Goal: Task Accomplishment & Management: Use online tool/utility

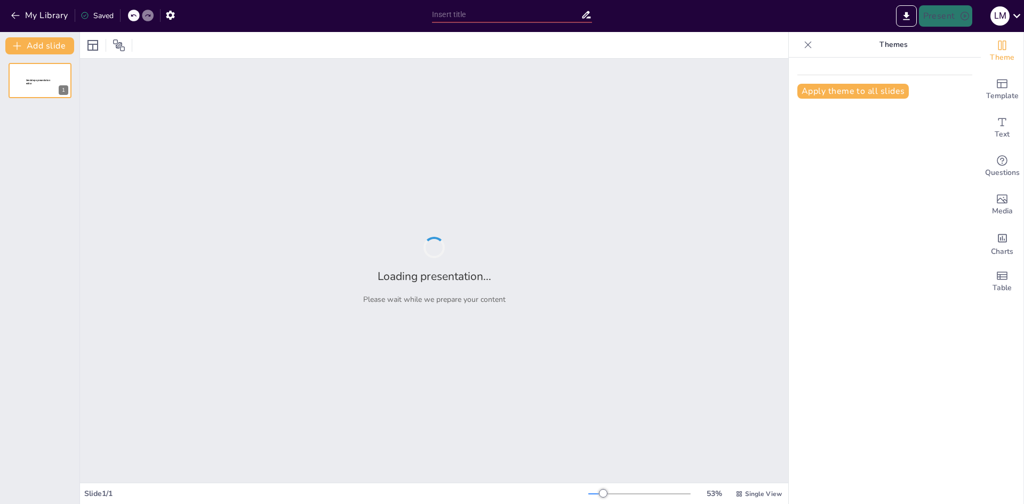
type input "Imported KHF Slide Deck 2025.pptx"
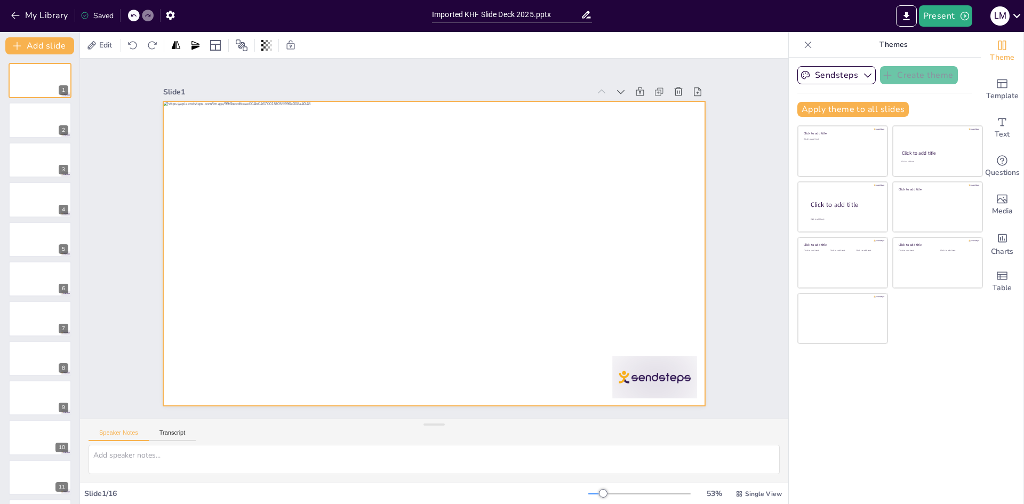
click at [570, 288] on div at bounding box center [430, 253] width 593 height 410
click at [852, 78] on button "Sendsteps" at bounding box center [836, 75] width 78 height 18
click at [39, 121] on div at bounding box center [40, 120] width 64 height 36
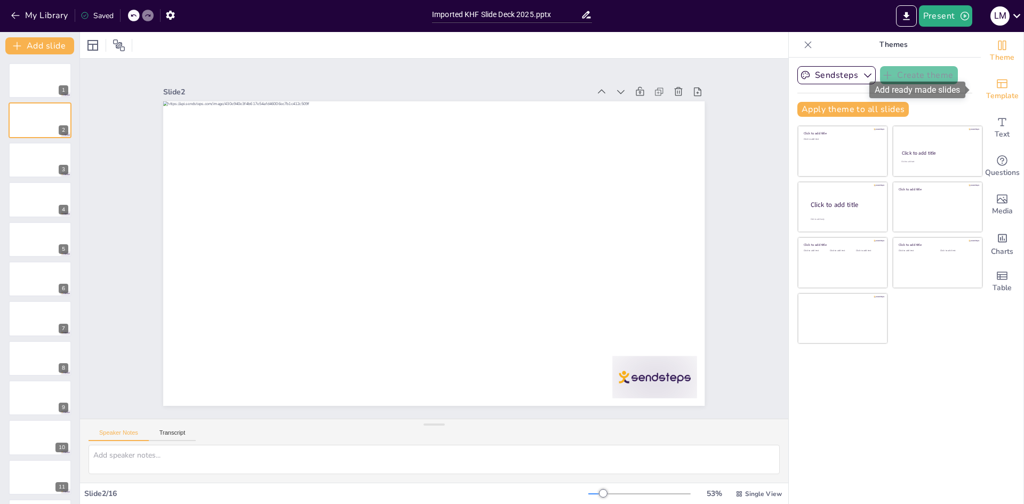
click at [996, 84] on icon "Add ready made slides" at bounding box center [1002, 83] width 13 height 13
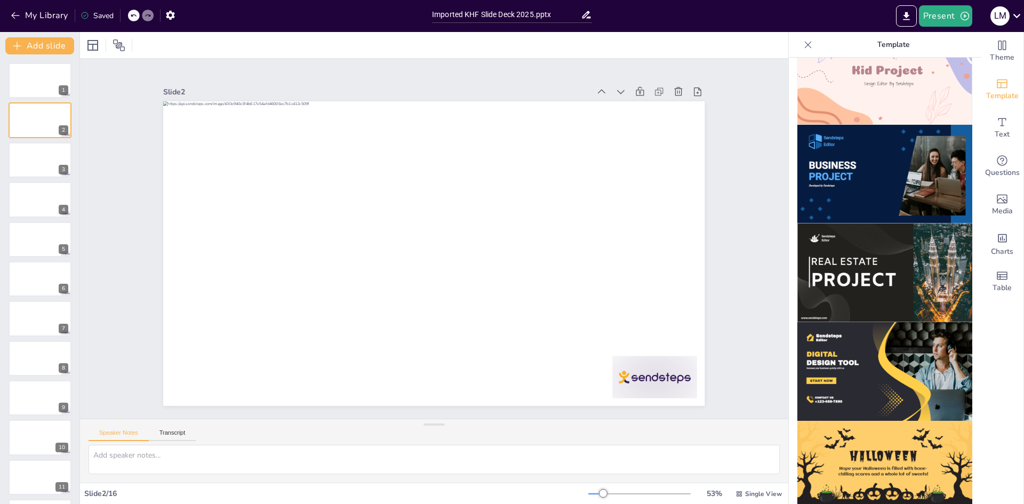
scroll to position [827, 0]
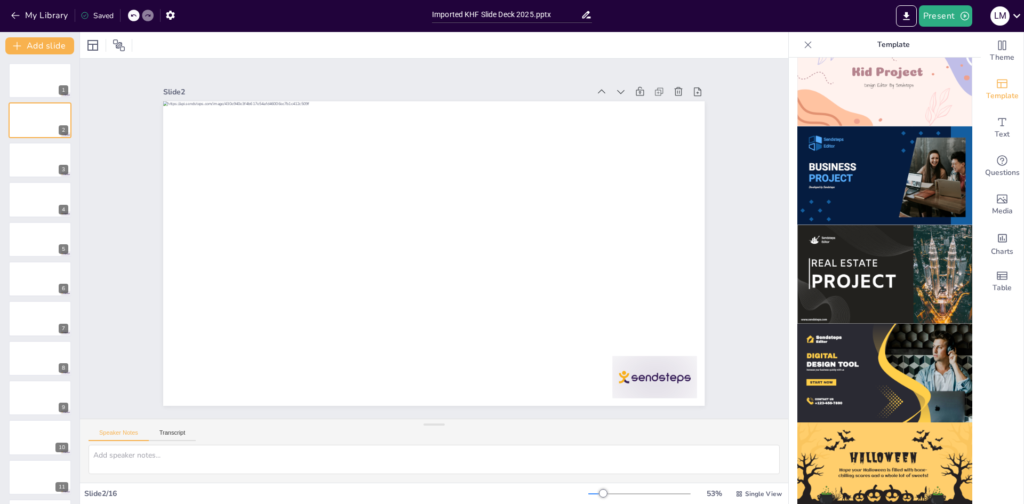
click at [867, 174] on img at bounding box center [884, 175] width 175 height 99
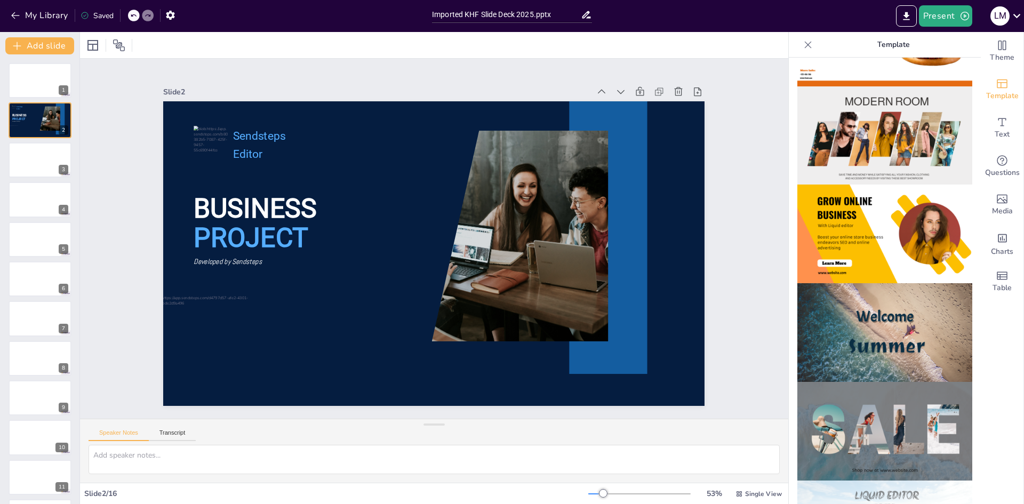
scroll to position [0, 0]
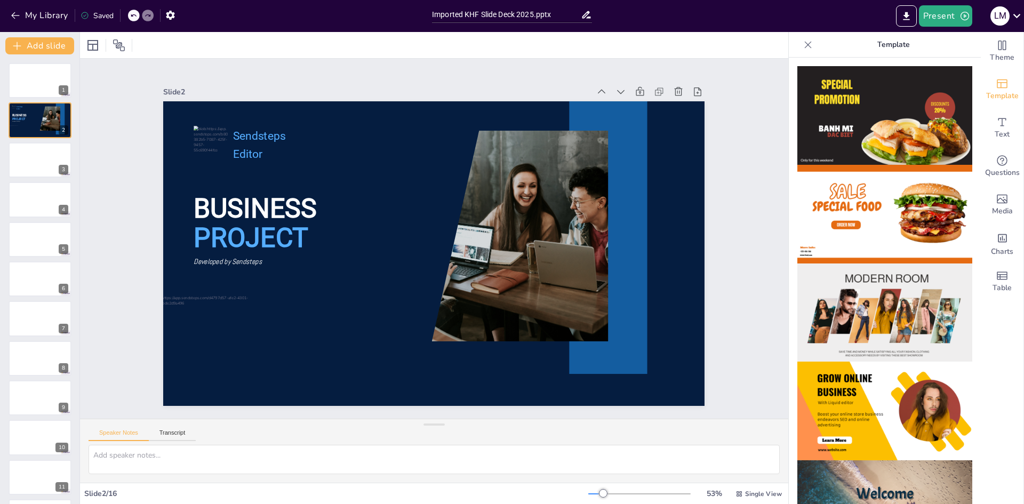
click at [803, 41] on icon at bounding box center [808, 44] width 11 height 11
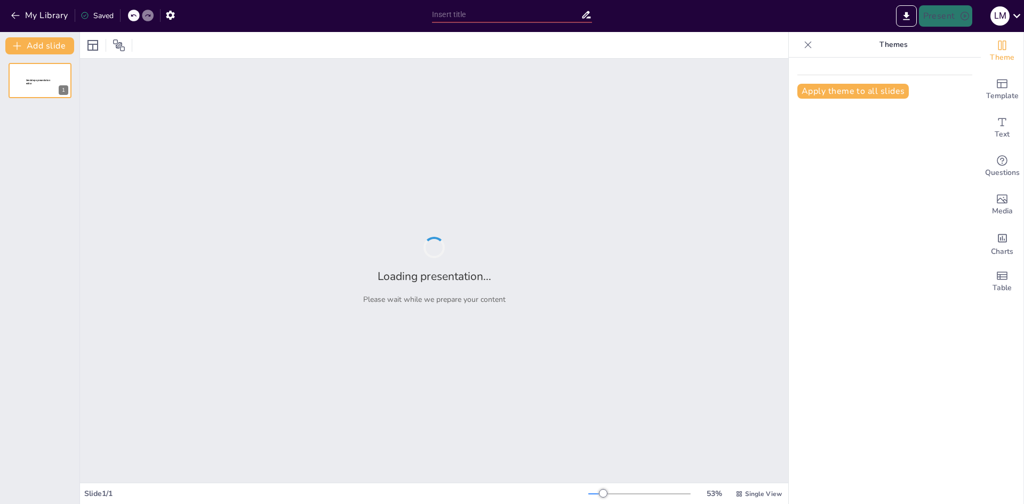
type input "Transforming Healthcare in [GEOGRAPHIC_DATA]: The Role of the Kenya Healthcare …"
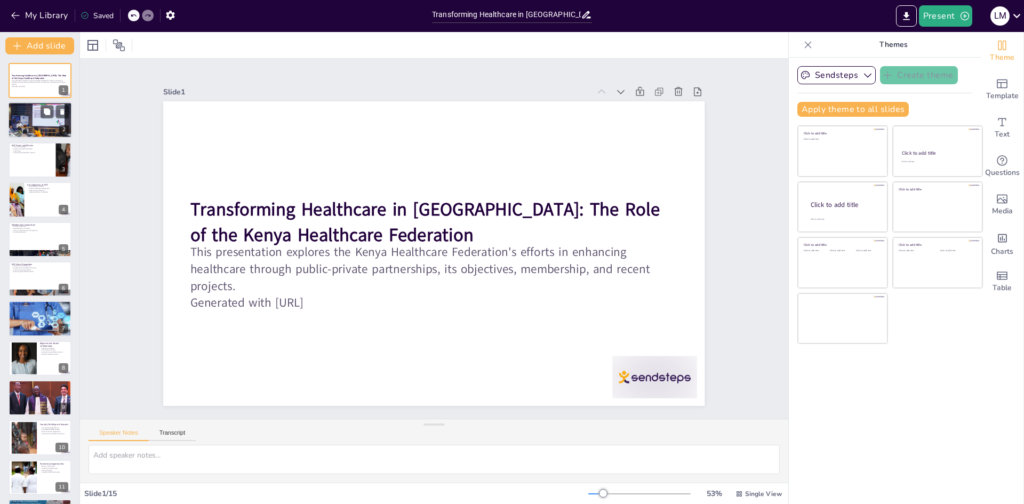
click at [47, 119] on div at bounding box center [40, 120] width 64 height 43
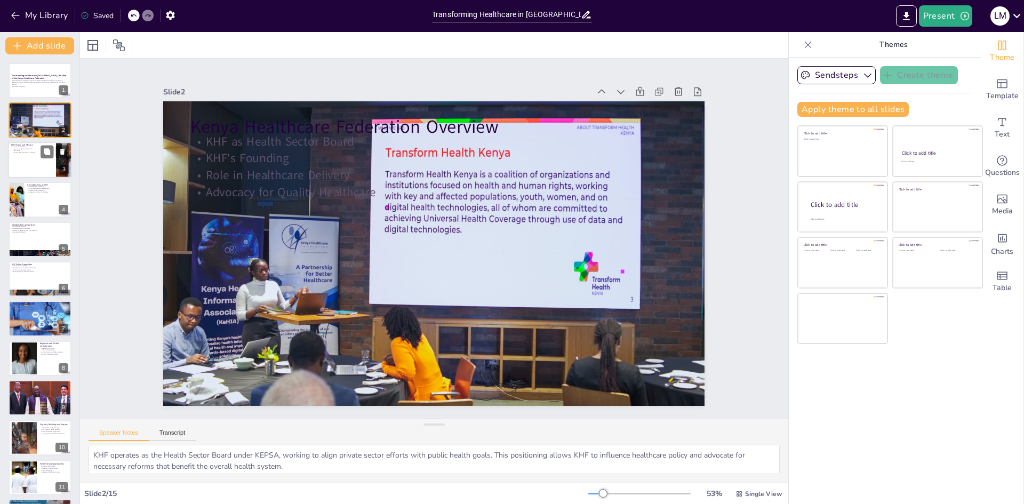
click at [50, 158] on div at bounding box center [40, 160] width 64 height 36
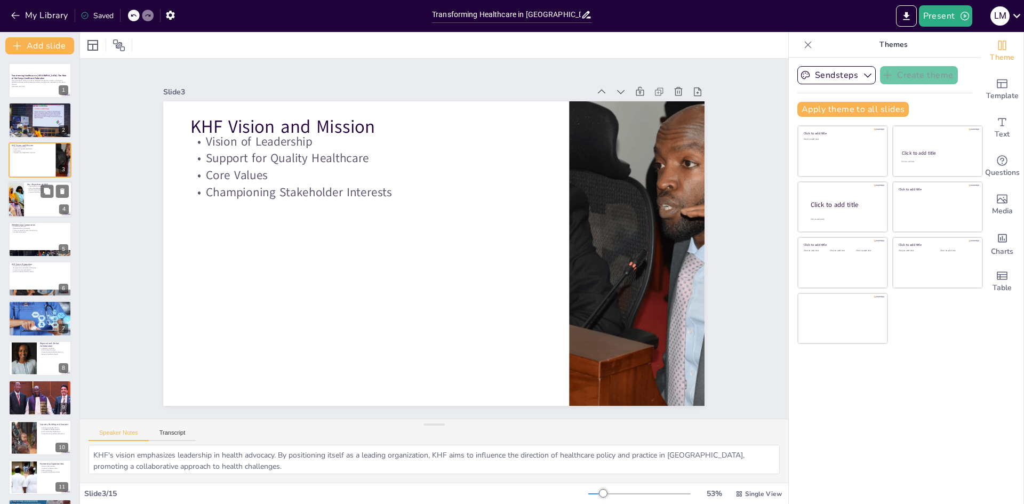
click at [29, 202] on div at bounding box center [40, 199] width 64 height 36
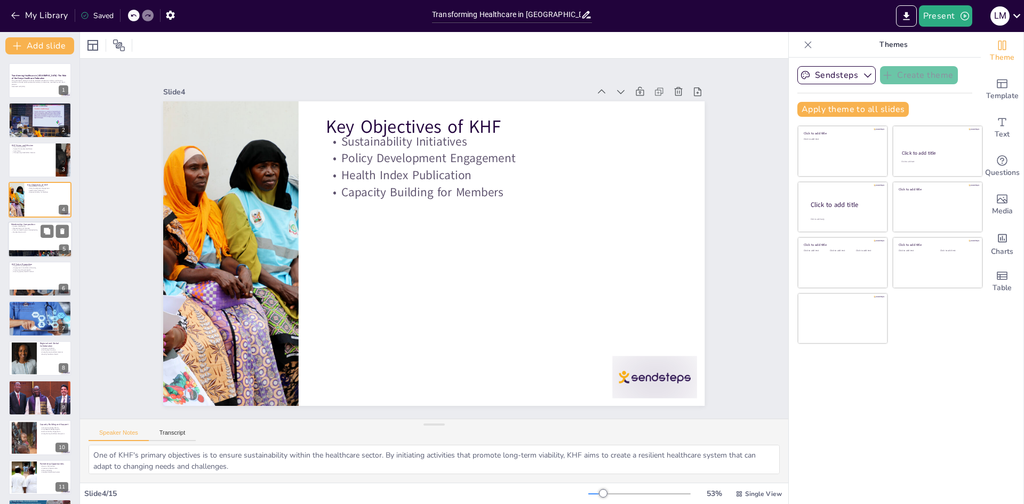
click at [33, 241] on div at bounding box center [40, 239] width 64 height 36
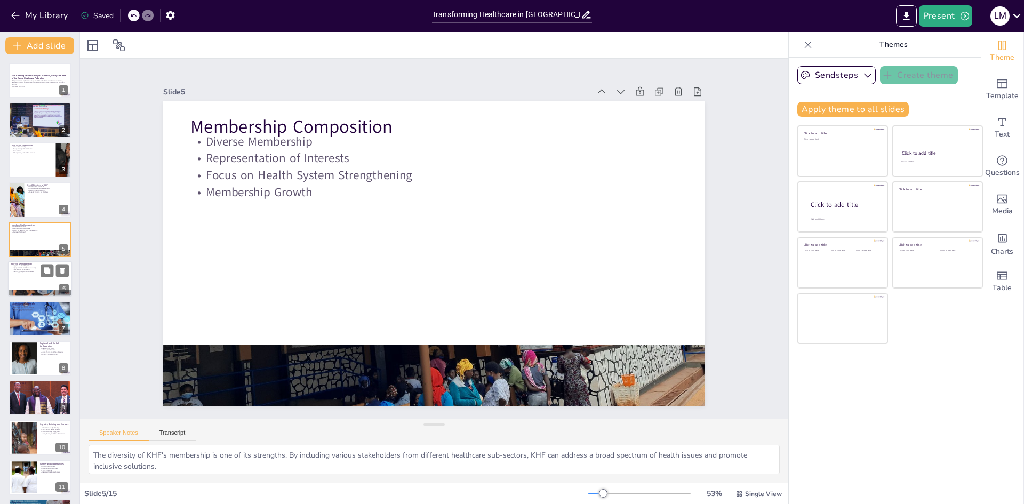
click at [32, 281] on div at bounding box center [40, 279] width 64 height 36
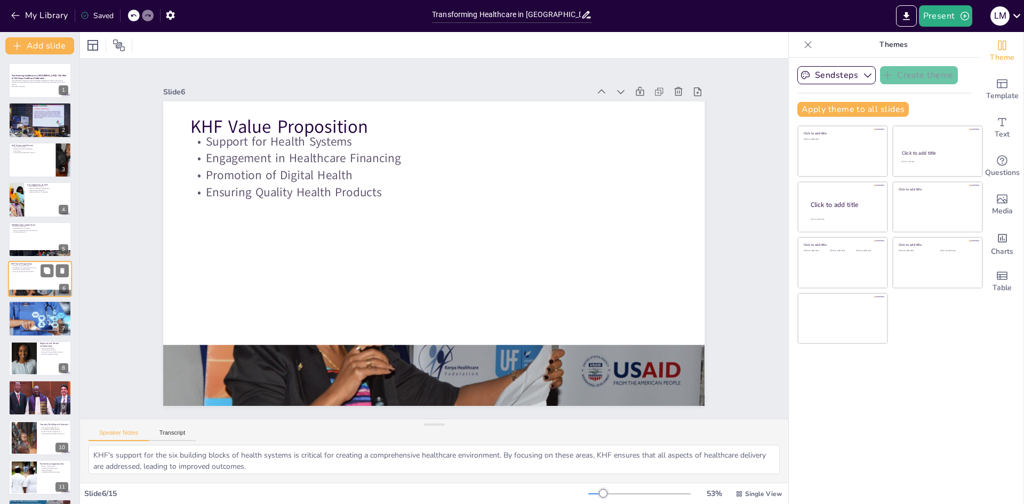
click at [32, 281] on div at bounding box center [40, 279] width 64 height 36
click at [32, 329] on div at bounding box center [40, 319] width 65 height 36
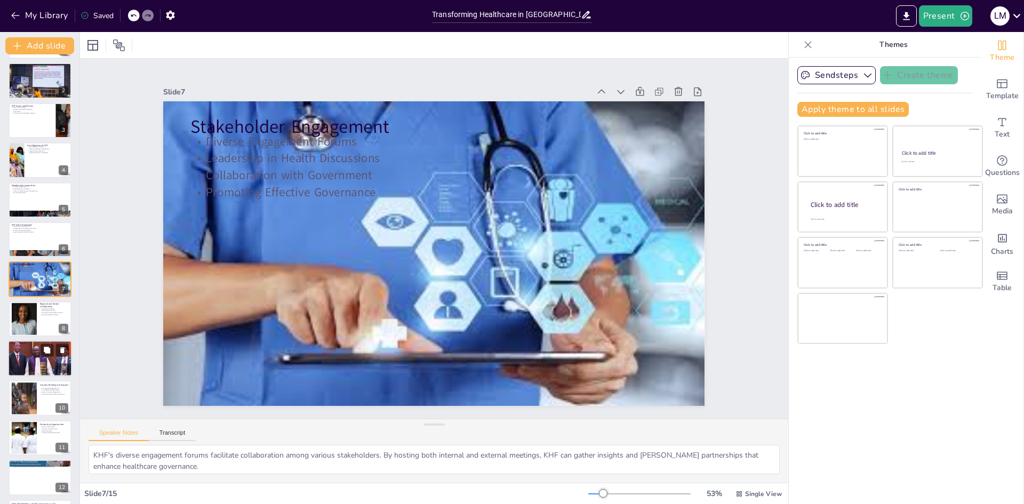
click at [32, 364] on div at bounding box center [40, 358] width 64 height 43
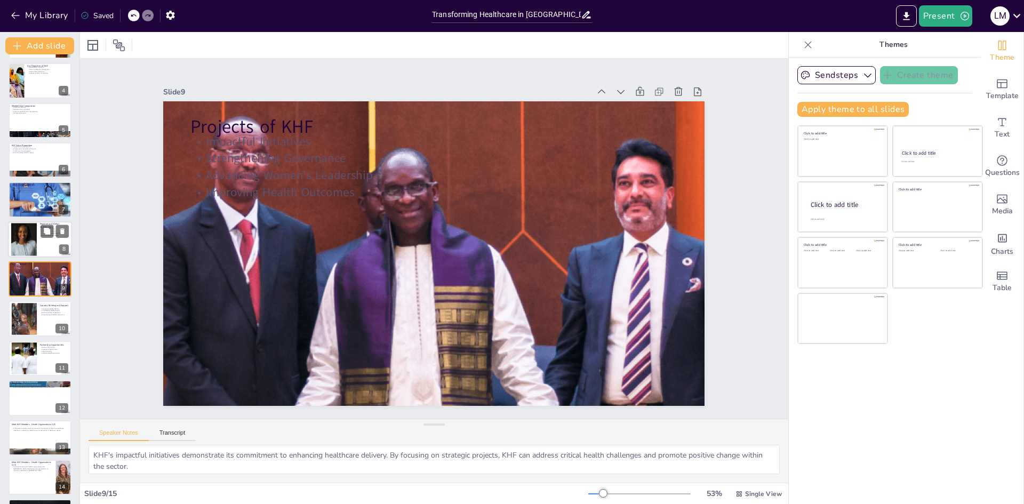
click at [25, 244] on div at bounding box center [24, 239] width 26 height 39
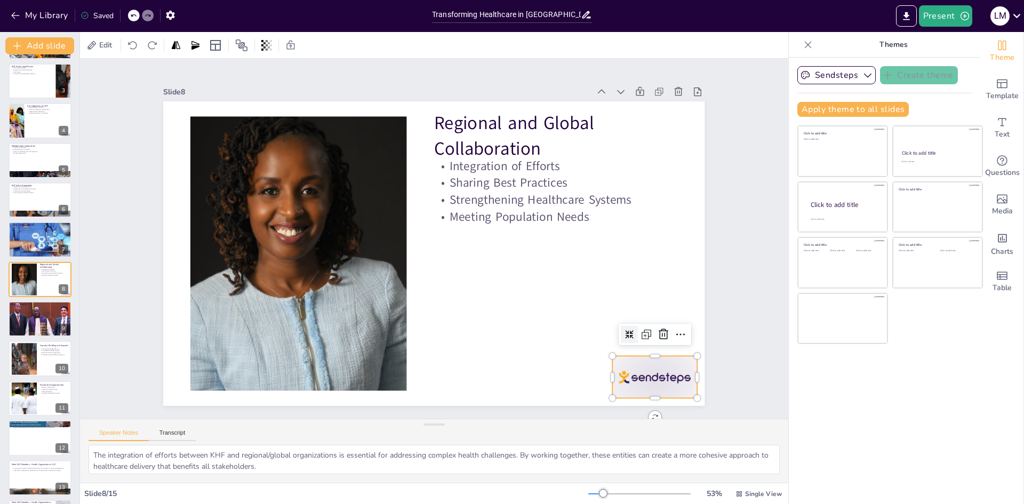
click at [374, 438] on div at bounding box center [344, 484] width 59 height 92
click at [370, 470] on icon at bounding box center [363, 477] width 14 height 14
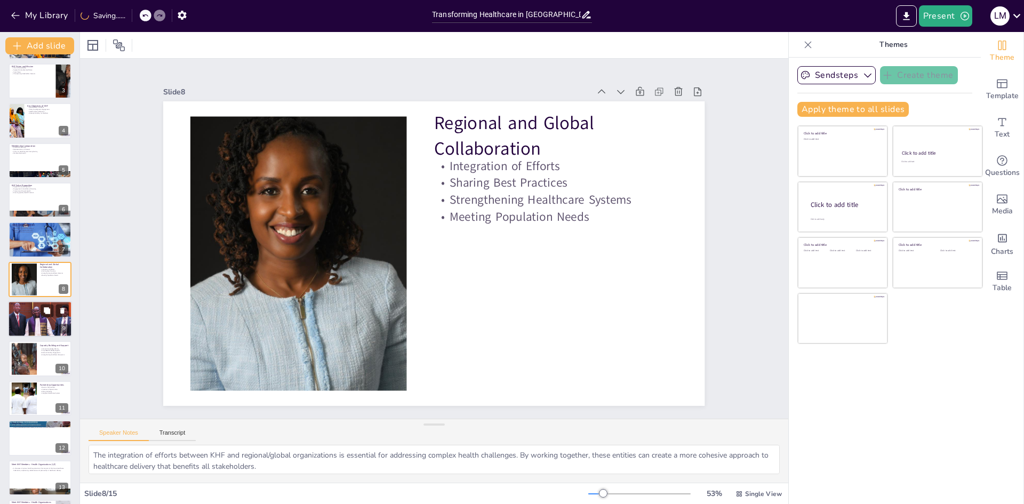
click at [41, 333] on div at bounding box center [40, 319] width 64 height 43
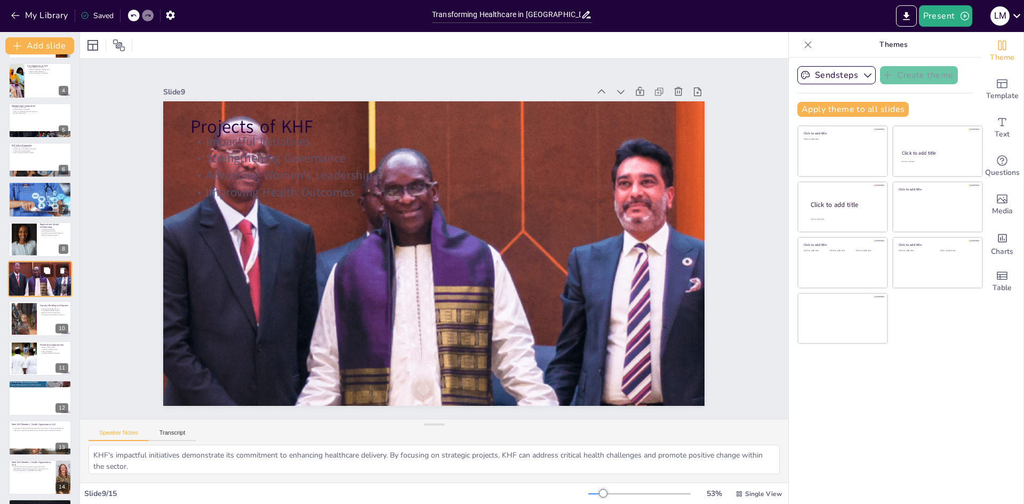
scroll to position [158, 0]
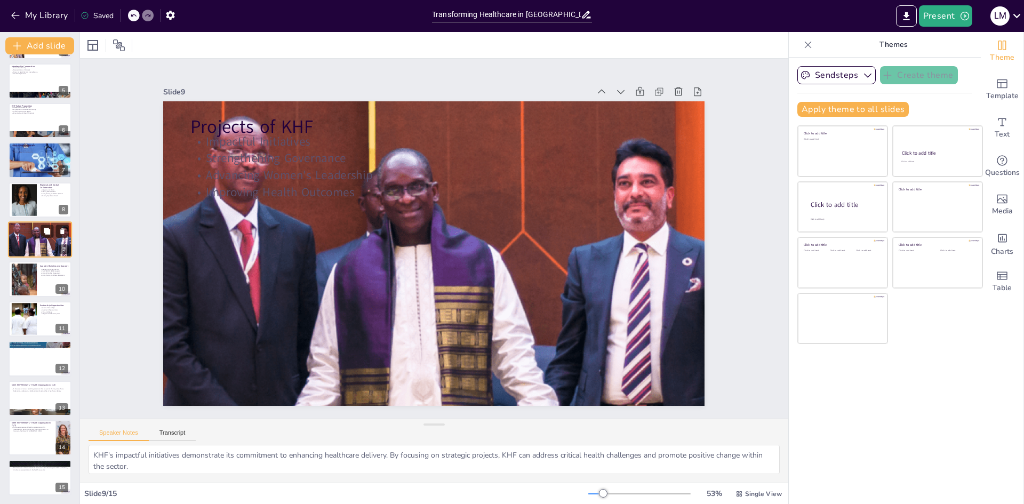
click at [41, 333] on div at bounding box center [40, 318] width 63 height 35
type textarea "KHF's openness to partnerships reflects its commitment to collaboration. By eng…"
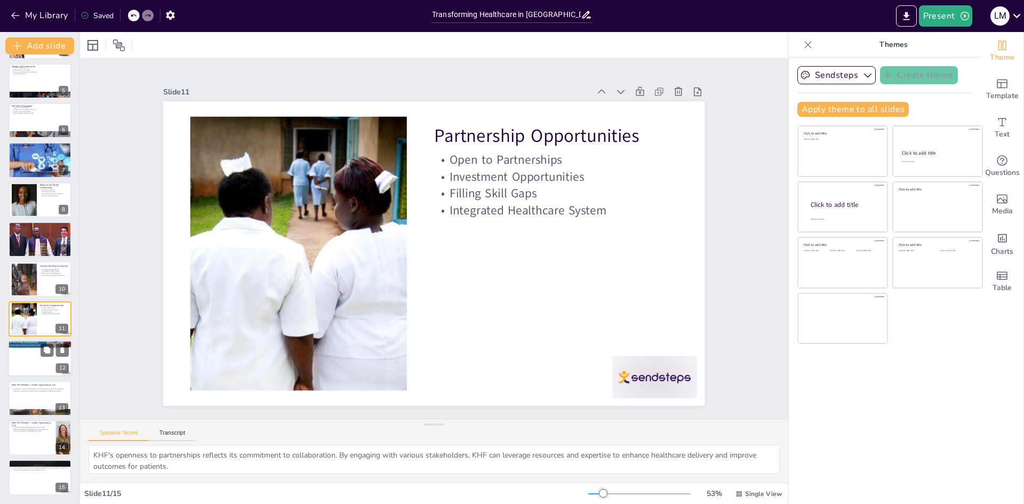
click at [38, 365] on div at bounding box center [40, 358] width 64 height 36
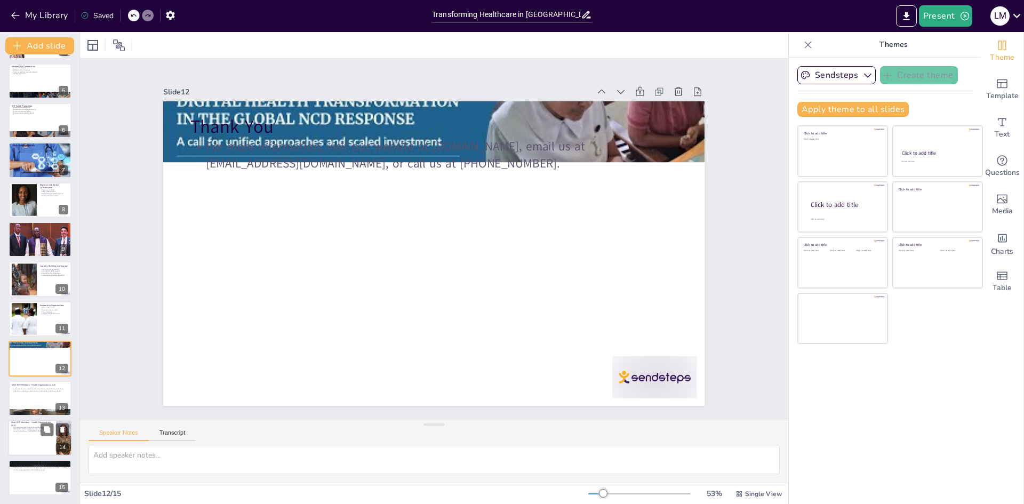
click at [37, 454] on div at bounding box center [40, 438] width 64 height 36
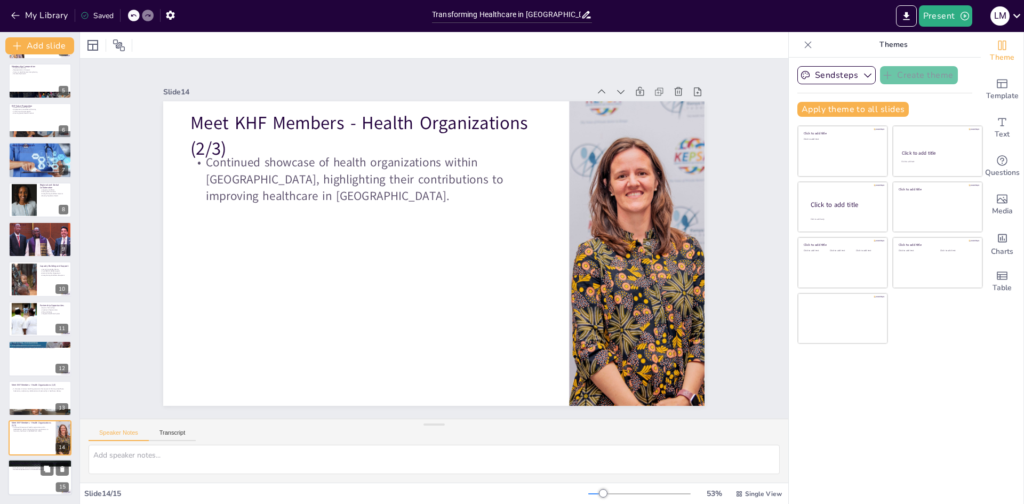
click at [38, 482] on div at bounding box center [40, 478] width 64 height 36
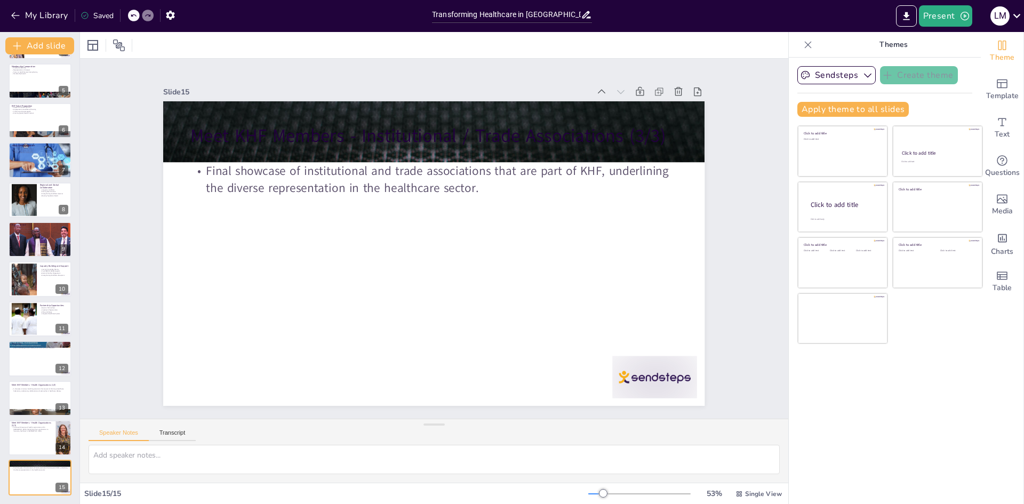
scroll to position [0, 0]
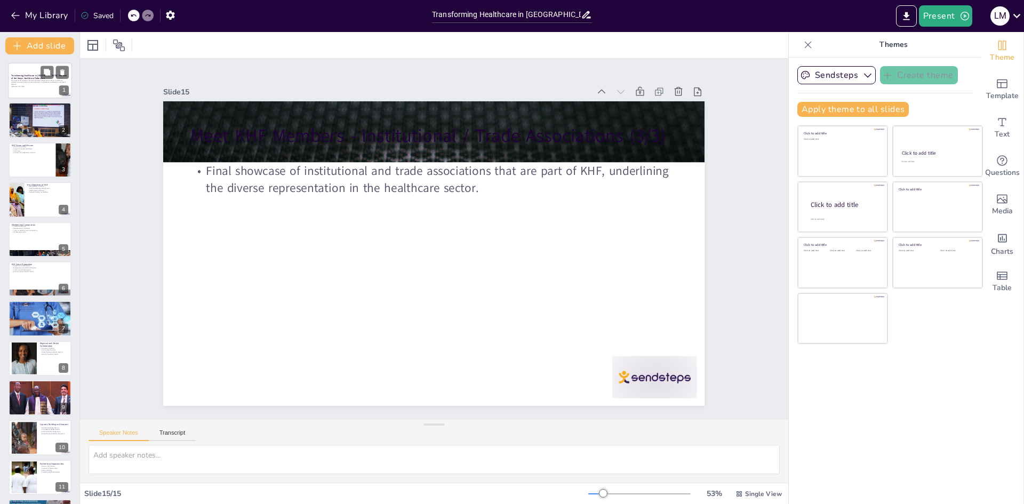
click at [15, 84] on p "This presentation explores the Kenya Healthcare Federation's efforts in enhanci…" at bounding box center [40, 82] width 58 height 6
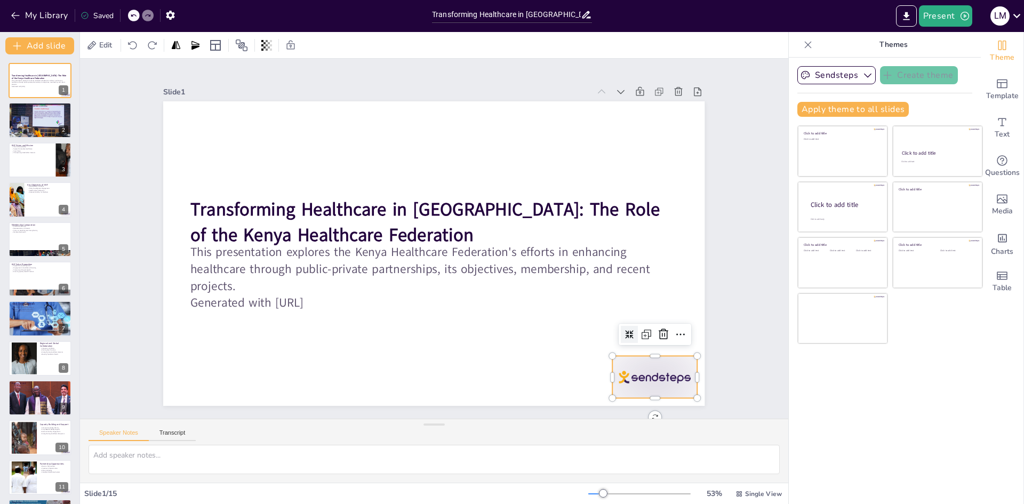
click at [223, 238] on div at bounding box center [176, 201] width 94 height 73
click at [194, 226] on icon at bounding box center [186, 218] width 16 height 16
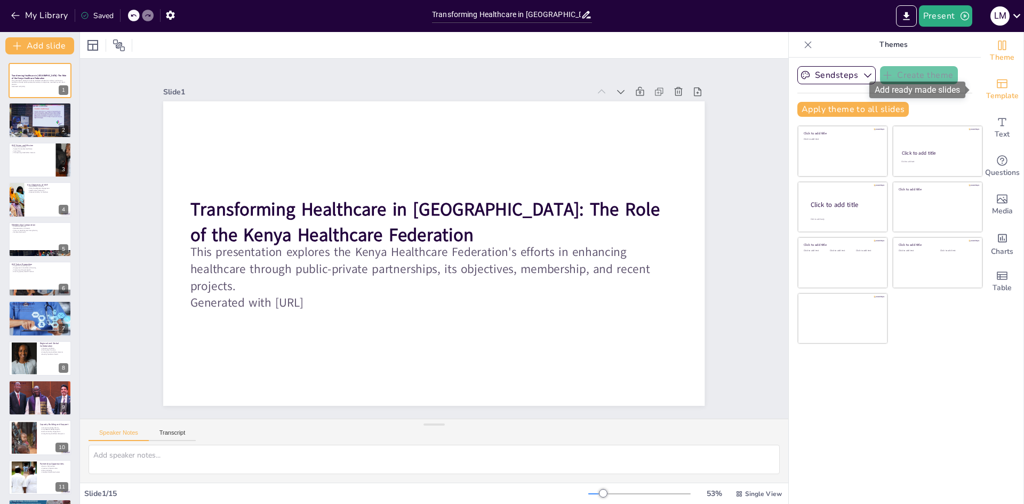
click at [985, 82] on div "Template" at bounding box center [1002, 89] width 43 height 38
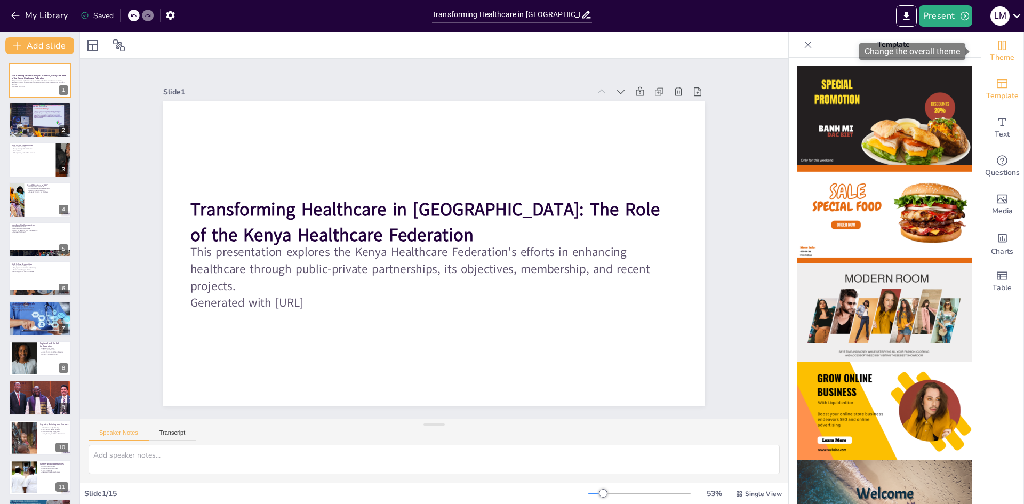
click at [996, 45] on icon "Change the overall theme" at bounding box center [1002, 45] width 13 height 13
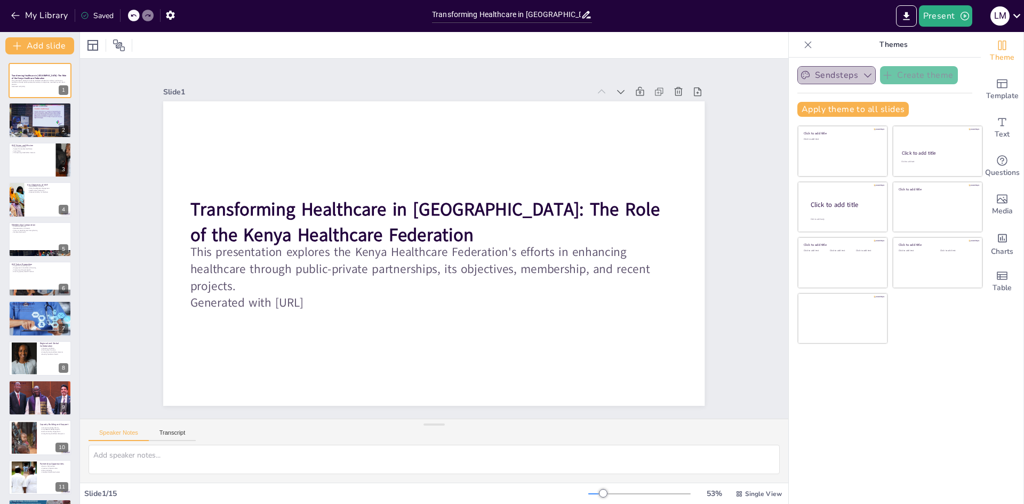
click at [862, 76] on icon "button" at bounding box center [867, 75] width 11 height 11
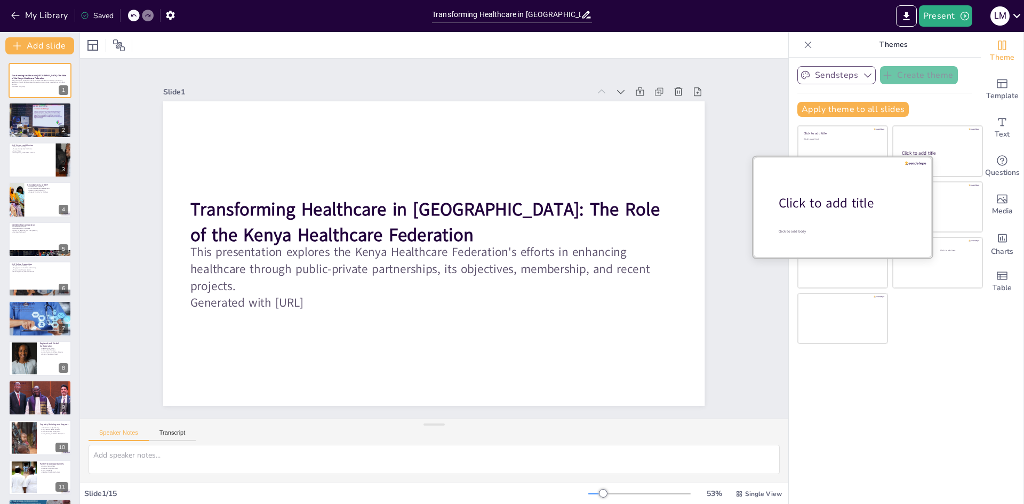
click at [830, 219] on div at bounding box center [842, 206] width 179 height 101
